Goal: Transaction & Acquisition: Download file/media

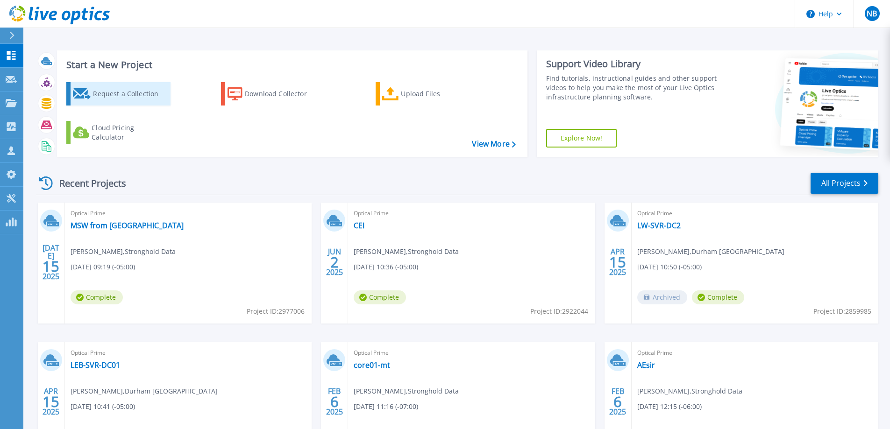
click at [122, 92] on div "Request a Collection" at bounding box center [130, 94] width 75 height 19
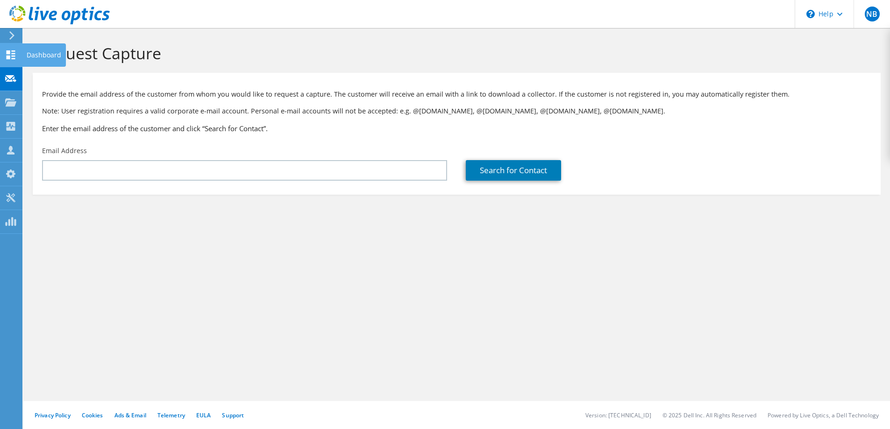
click at [7, 56] on use at bounding box center [11, 54] width 9 height 9
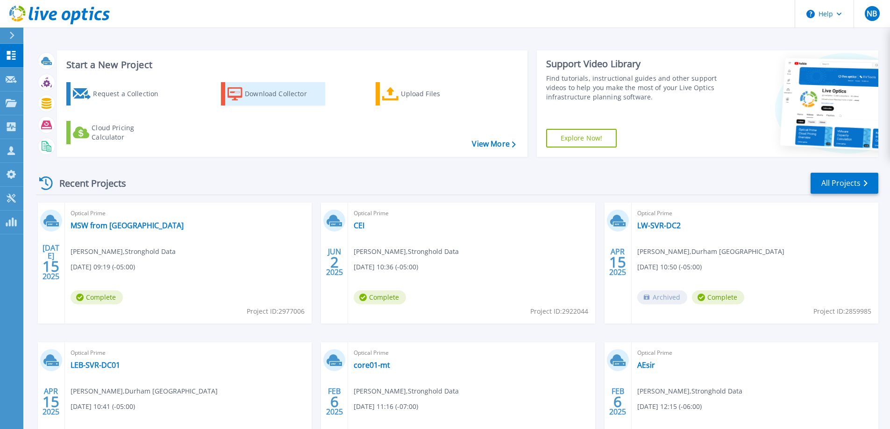
click at [271, 95] on div "Download Collector" at bounding box center [282, 94] width 75 height 19
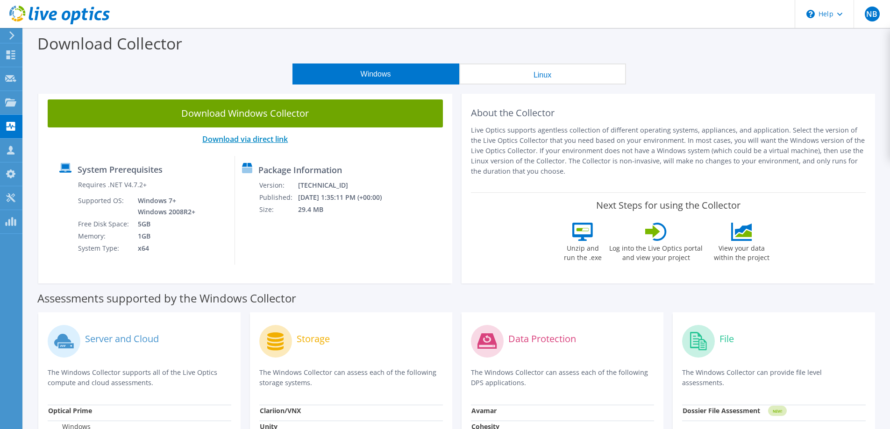
click at [273, 141] on link "Download via direct link" at bounding box center [244, 139] width 85 height 10
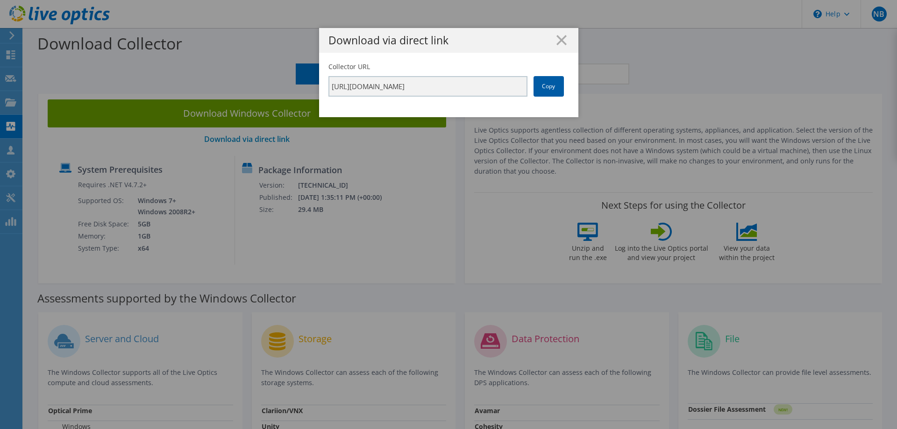
click at [551, 85] on link "Copy" at bounding box center [548, 86] width 30 height 21
click at [547, 86] on link "Copy" at bounding box center [548, 86] width 30 height 21
drag, startPoint x: 557, startPoint y: 41, endPoint x: 444, endPoint y: 83, distance: 120.6
click at [557, 41] on line at bounding box center [561, 39] width 9 height 9
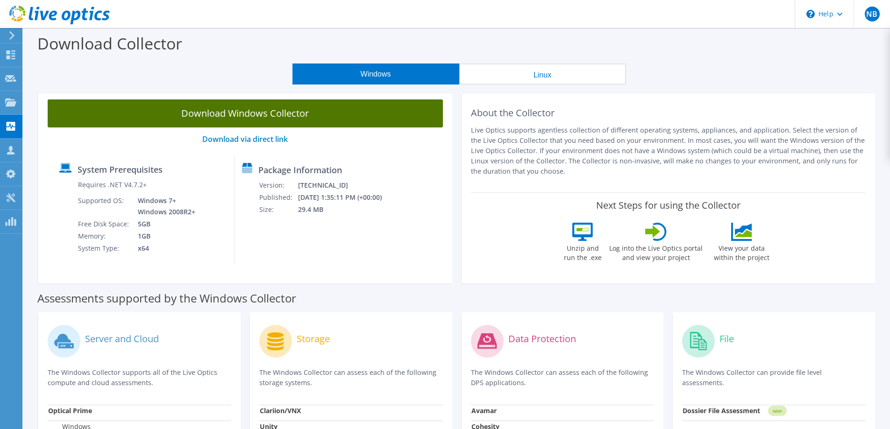
click at [293, 113] on link "Download Windows Collector" at bounding box center [245, 113] width 395 height 28
